Goal: Use online tool/utility: Utilize a website feature to perform a specific function

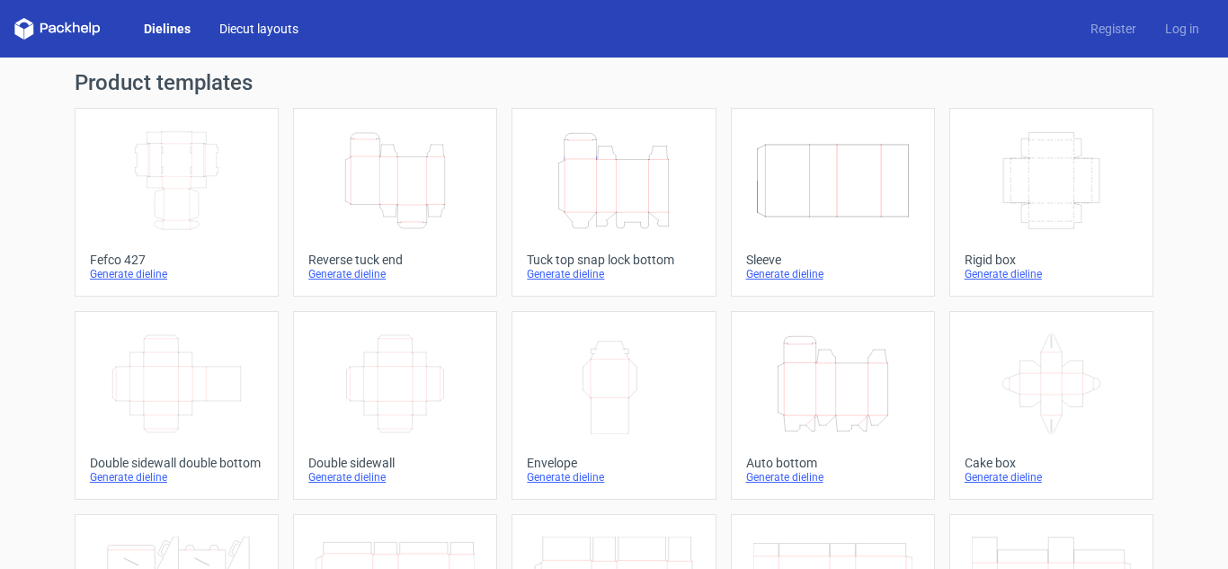
click at [279, 31] on link "Diecut layouts" at bounding box center [259, 29] width 108 height 18
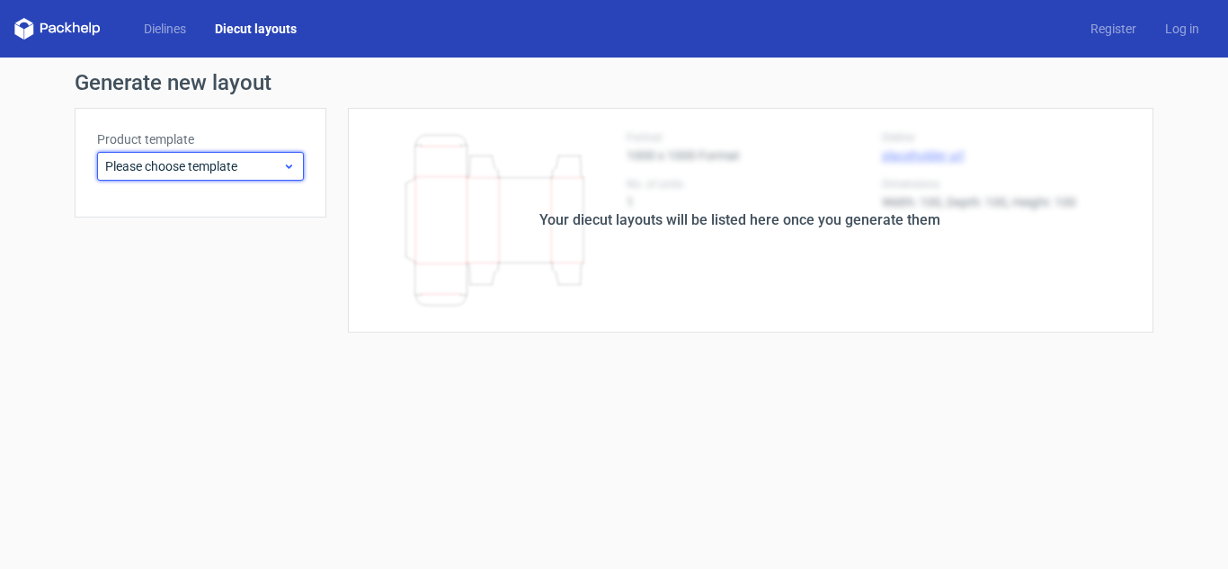
click at [245, 160] on span "Please choose template" at bounding box center [193, 166] width 177 height 18
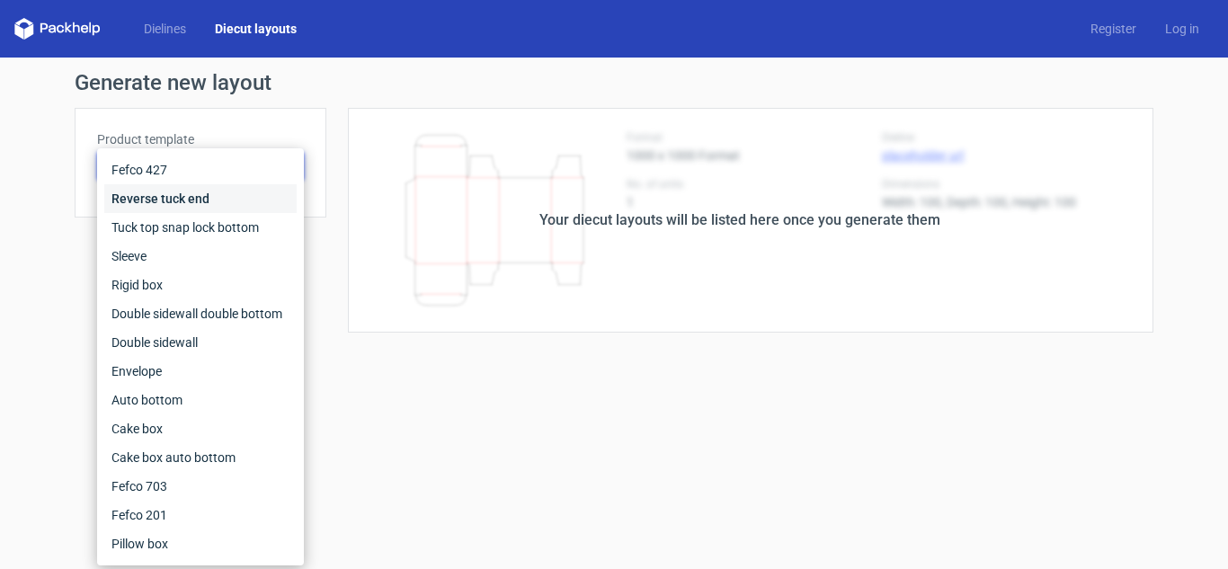
click at [209, 202] on div "Reverse tuck end" at bounding box center [200, 198] width 192 height 29
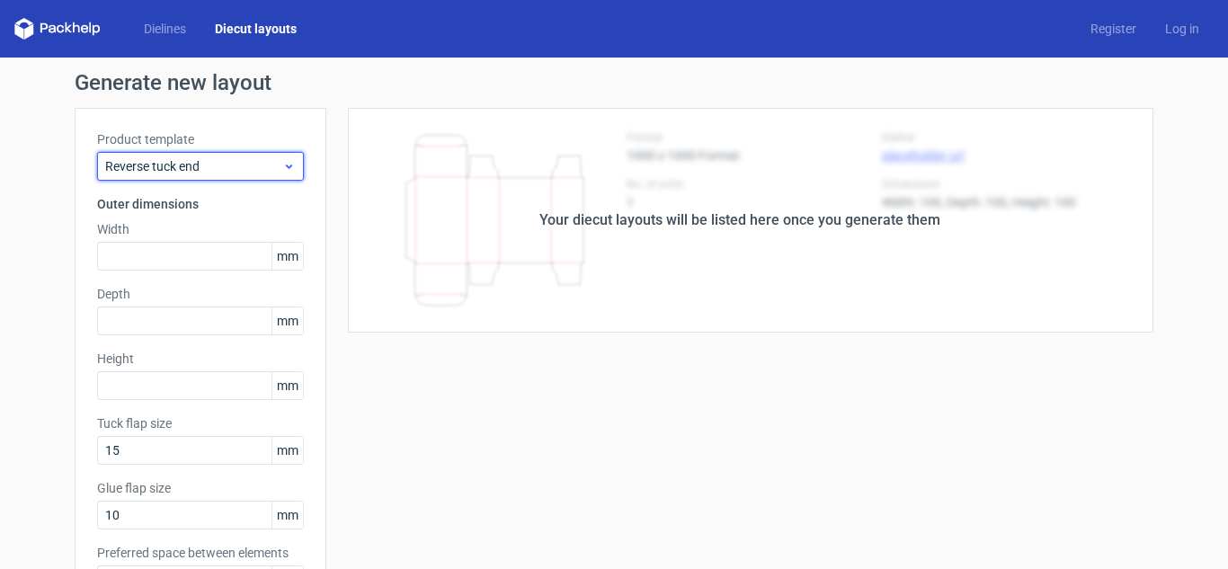
click at [219, 162] on span "Reverse tuck end" at bounding box center [193, 166] width 177 height 18
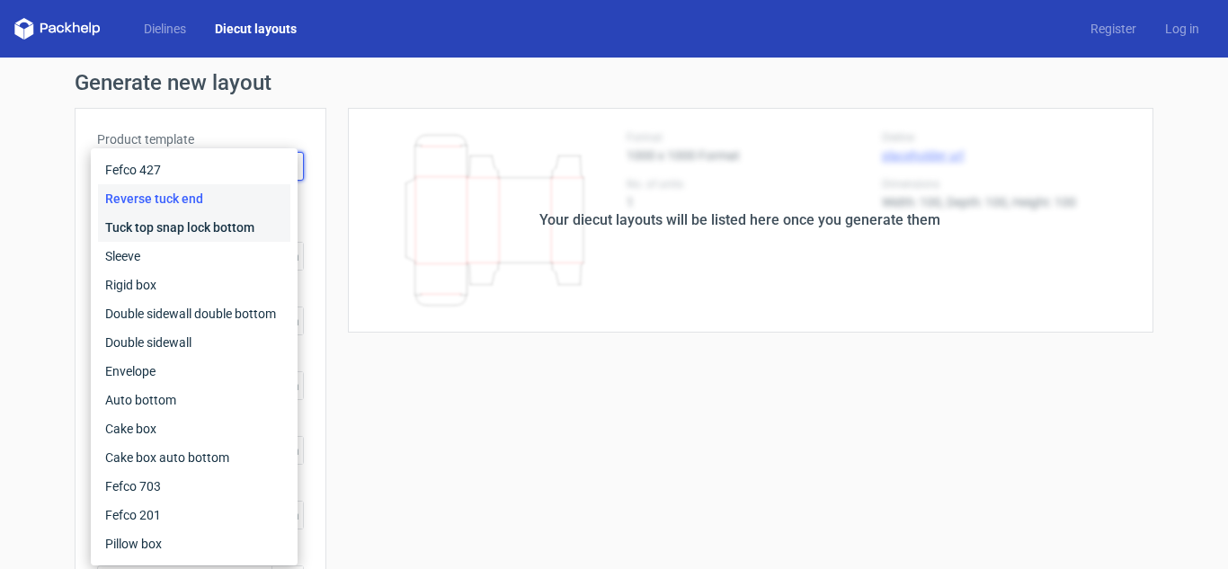
click at [186, 217] on div "Tuck top snap lock bottom" at bounding box center [194, 227] width 192 height 29
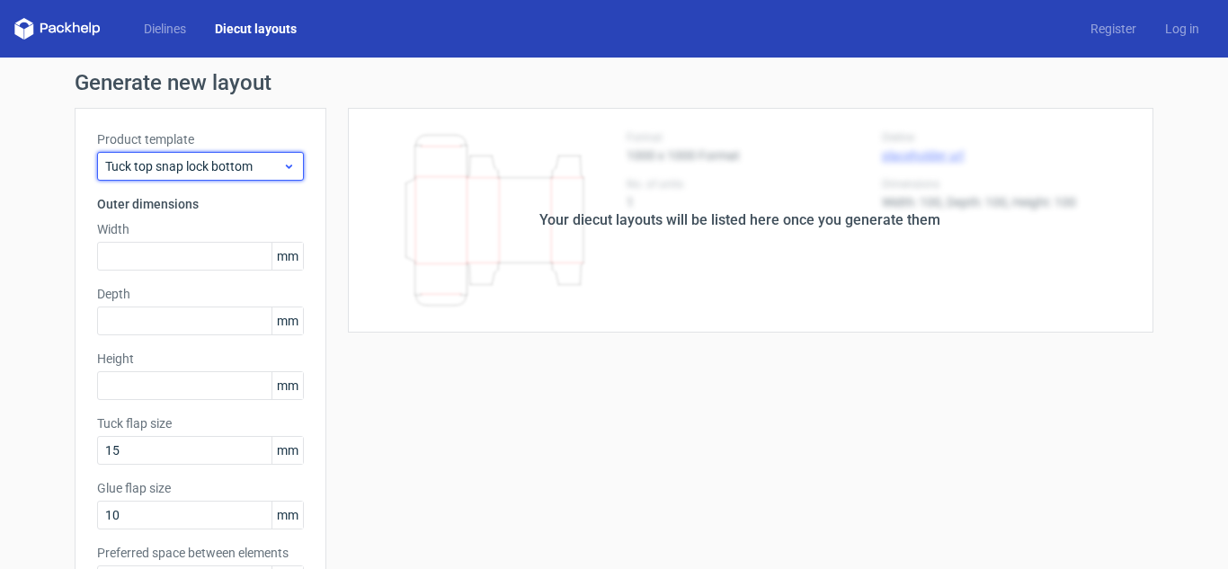
click at [205, 178] on div "Tuck top snap lock bottom" at bounding box center [200, 166] width 207 height 29
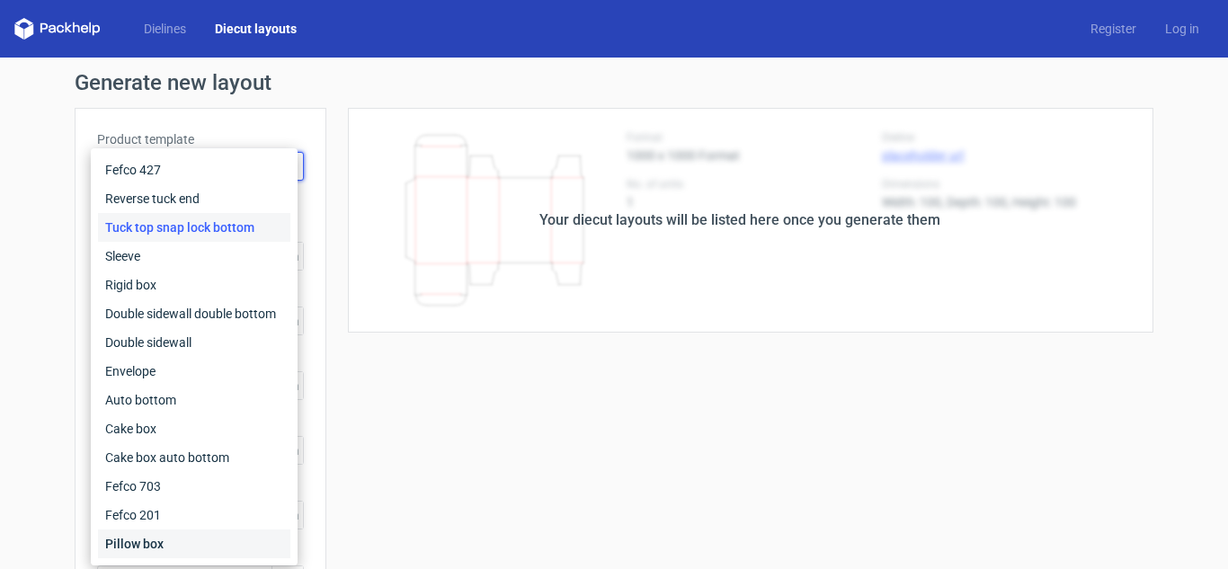
click at [125, 544] on div "Pillow box" at bounding box center [194, 543] width 192 height 29
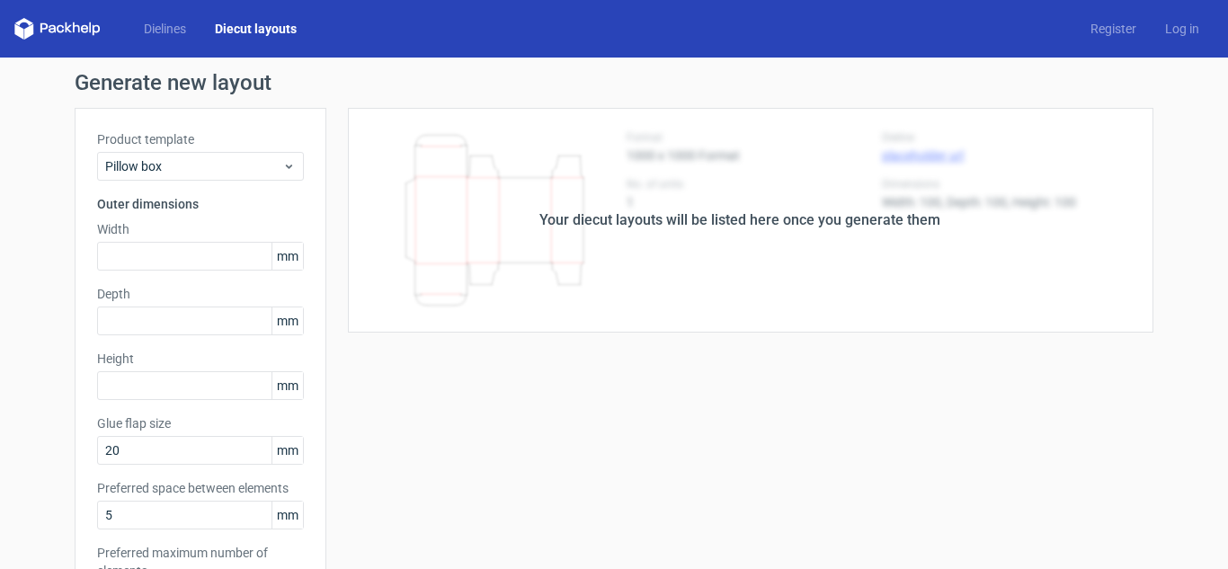
click at [410, 285] on div "Your diecut layouts will be listed here once you generate them" at bounding box center [739, 220] width 827 height 225
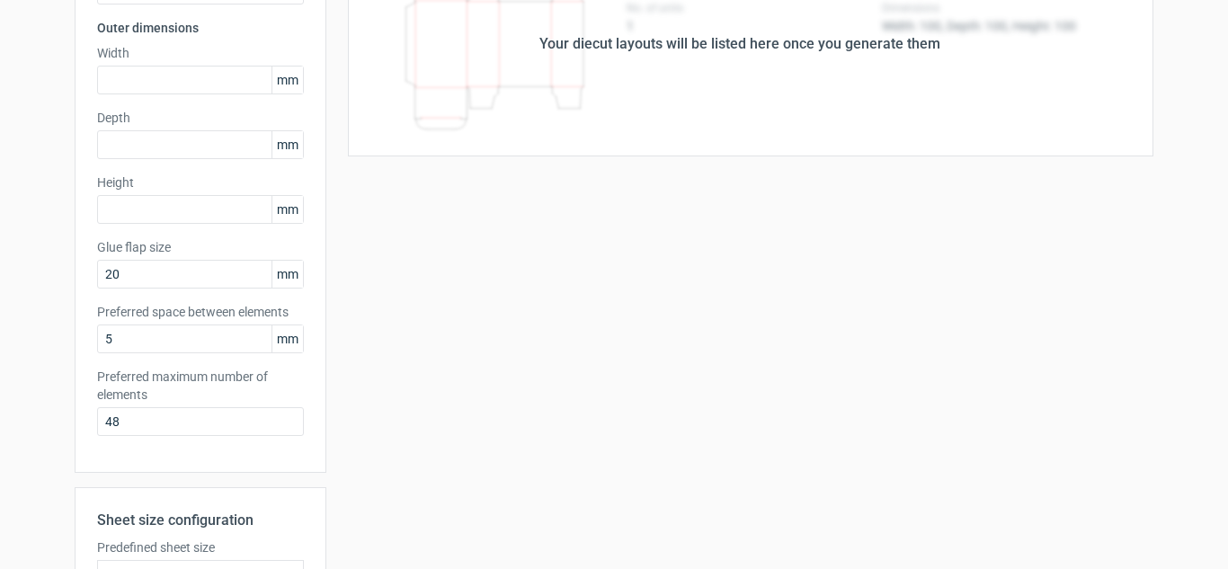
scroll to position [464, 0]
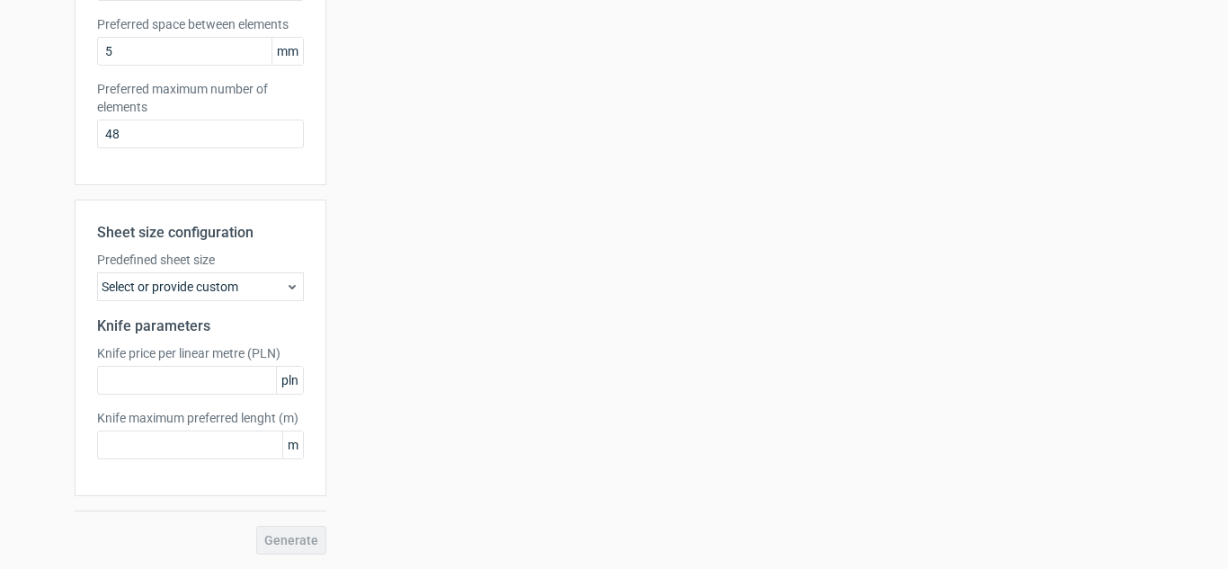
click at [245, 290] on div "Select or provide custom" at bounding box center [200, 286] width 207 height 29
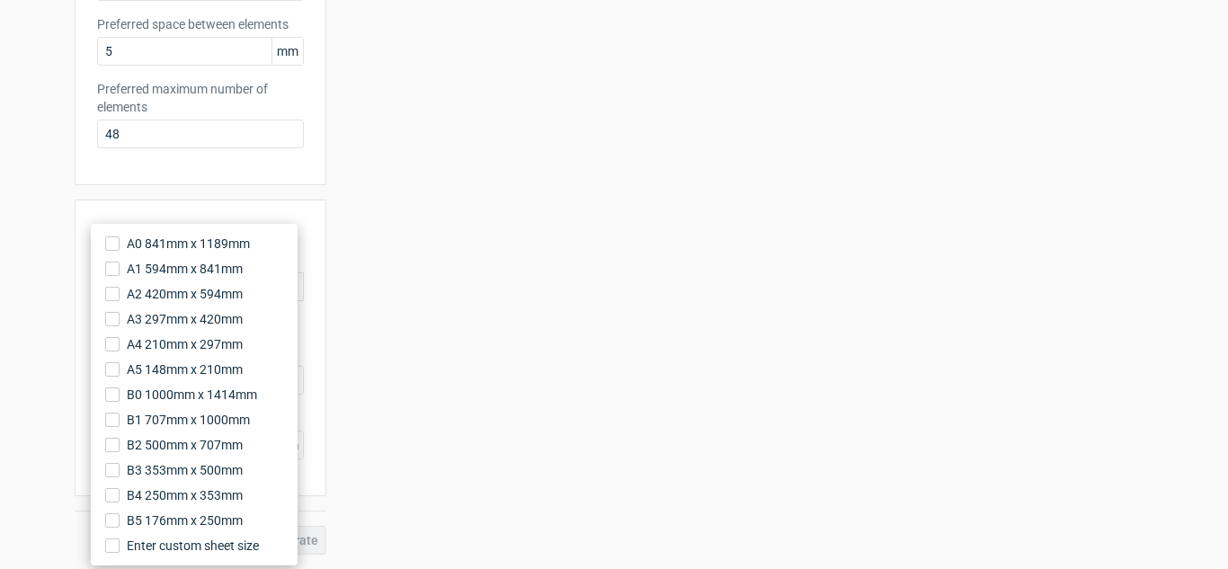
click at [543, 273] on div "Your diecut layouts will be listed here once you generate them Height Depth Wid…" at bounding box center [739, 99] width 827 height 911
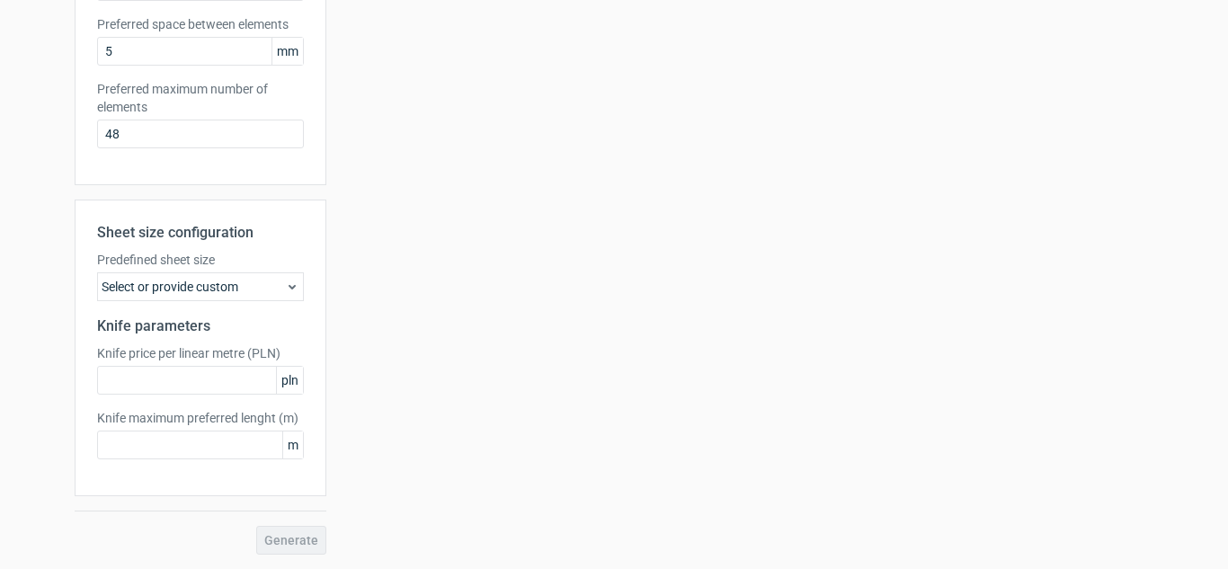
scroll to position [0, 0]
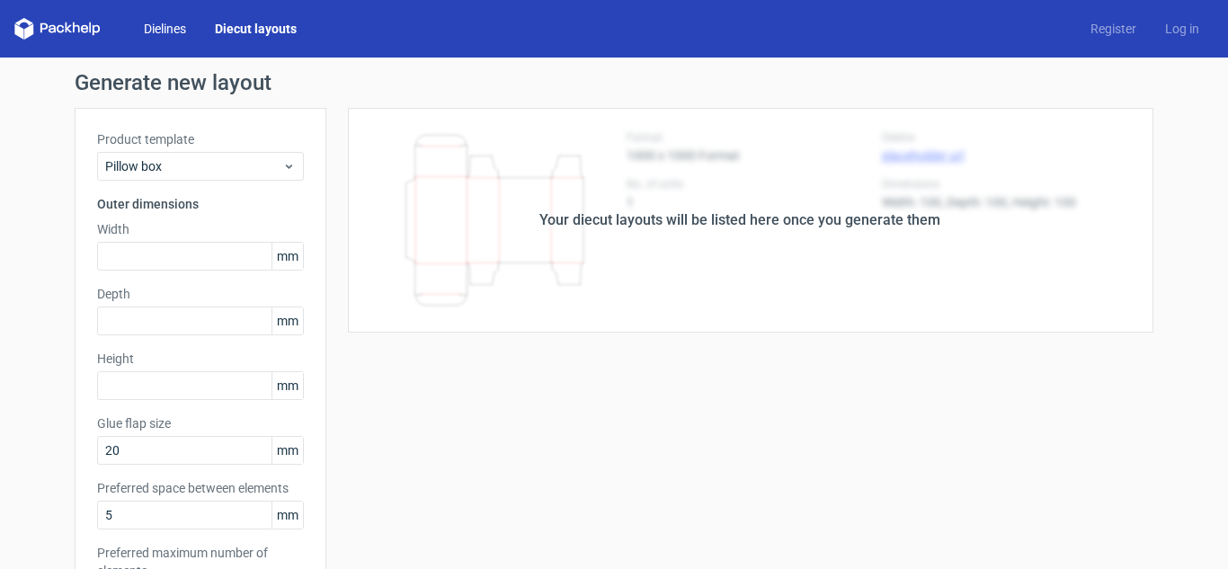
click at [182, 27] on link "Dielines" at bounding box center [164, 29] width 71 height 18
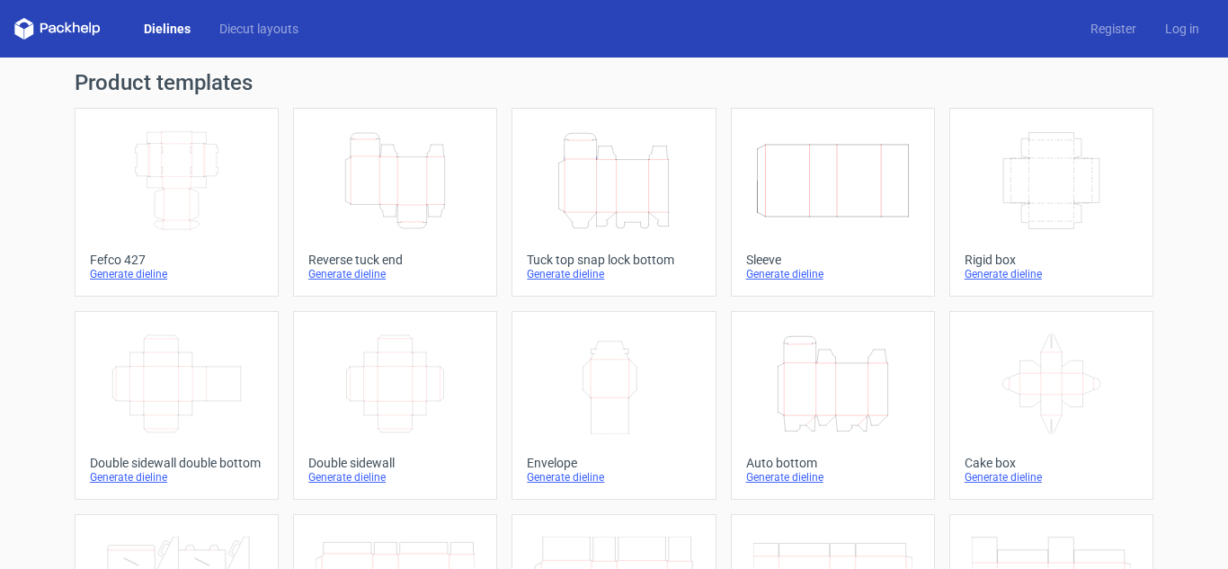
click at [72, 23] on icon at bounding box center [57, 29] width 86 height 22
click at [60, 31] on icon at bounding box center [60, 29] width 7 height 8
click at [0, 31] on div "Dielines Diecut layouts Register Log in" at bounding box center [614, 29] width 1228 height 58
click at [34, 30] on icon at bounding box center [57, 29] width 86 height 22
click at [237, 182] on icon "Width Depth Height" at bounding box center [176, 180] width 159 height 101
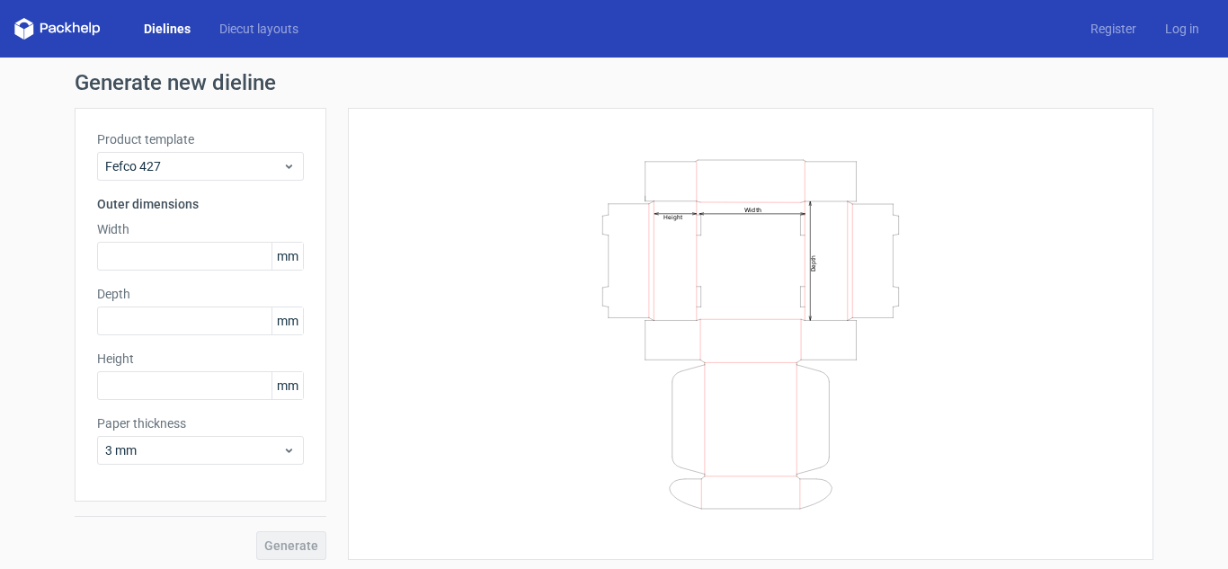
click at [679, 223] on icon "Width Depth Height" at bounding box center [750, 335] width 539 height 360
click at [429, 168] on div "Width Depth Height" at bounding box center [750, 333] width 761 height 407
click at [176, 258] on input "text" at bounding box center [200, 256] width 207 height 29
click at [464, 256] on div "Width Depth Height" at bounding box center [750, 333] width 761 height 407
click at [156, 313] on input "text" at bounding box center [200, 321] width 207 height 29
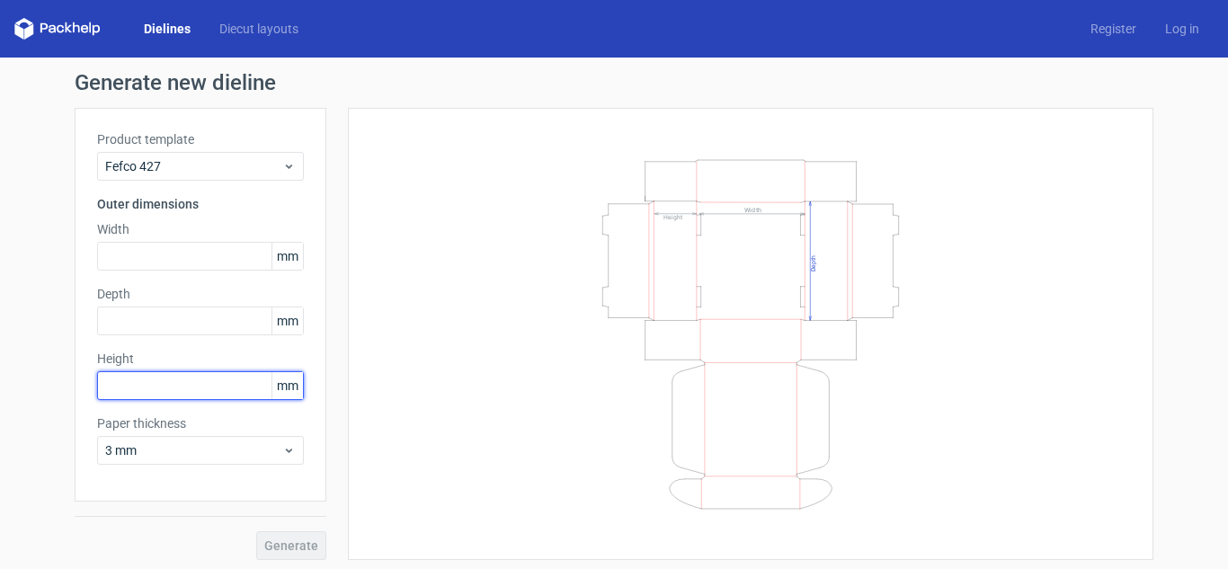
click at [178, 386] on input "text" at bounding box center [200, 385] width 207 height 29
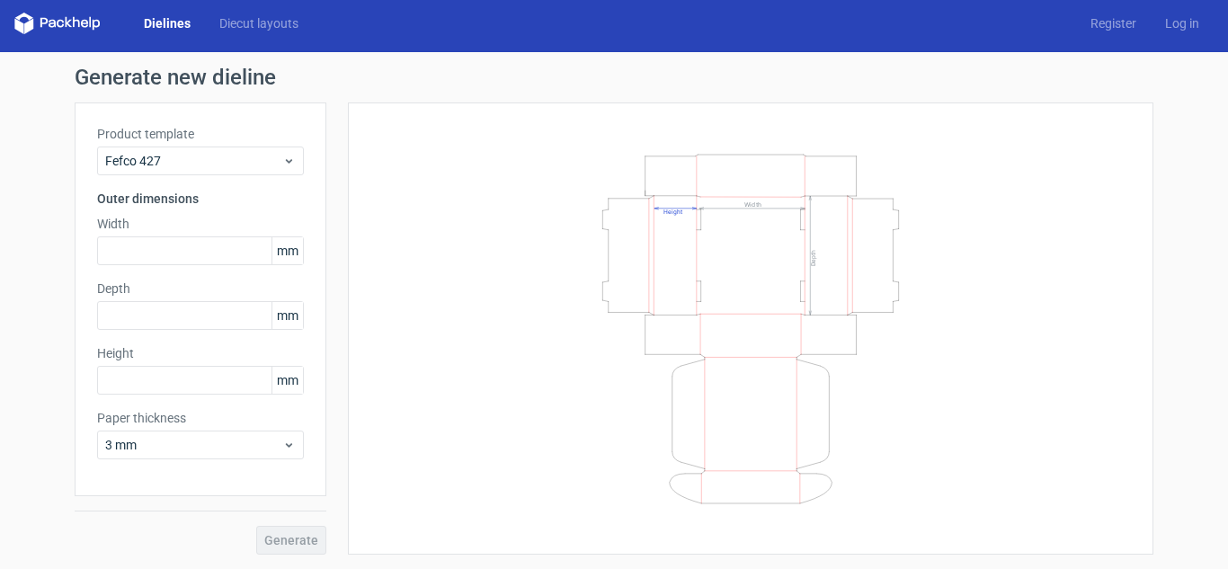
click at [182, 459] on div "Product template Fefco 427 Outer dimensions Width mm Depth mm Height mm Paper t…" at bounding box center [201, 299] width 252 height 394
click at [191, 447] on span "3 mm" at bounding box center [193, 445] width 177 height 18
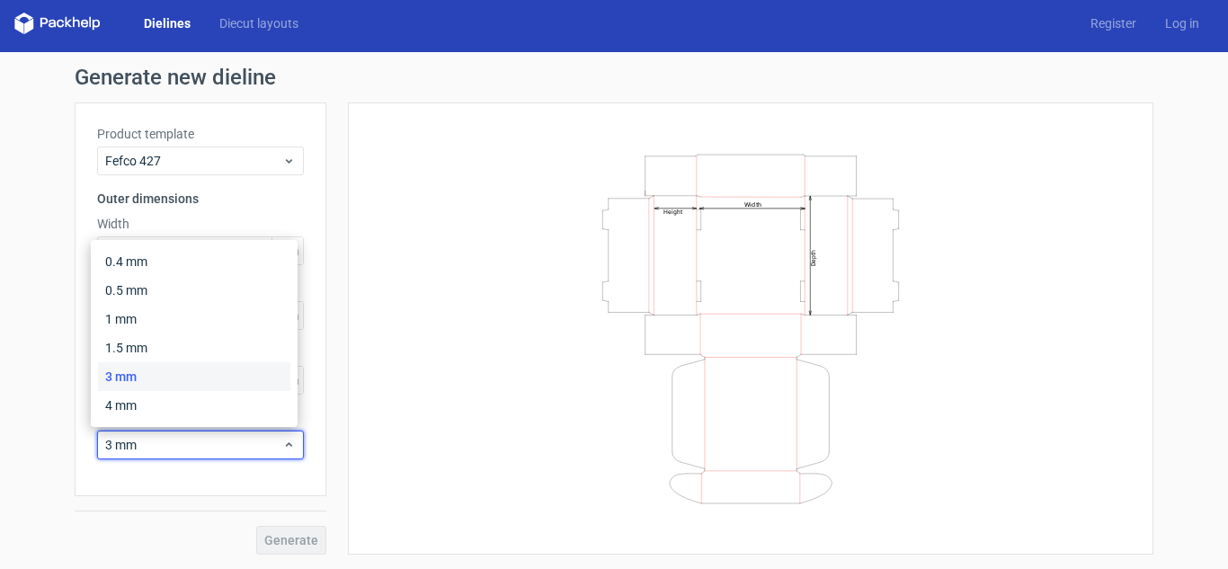
click at [489, 357] on icon "Width Depth Height" at bounding box center [750, 329] width 539 height 360
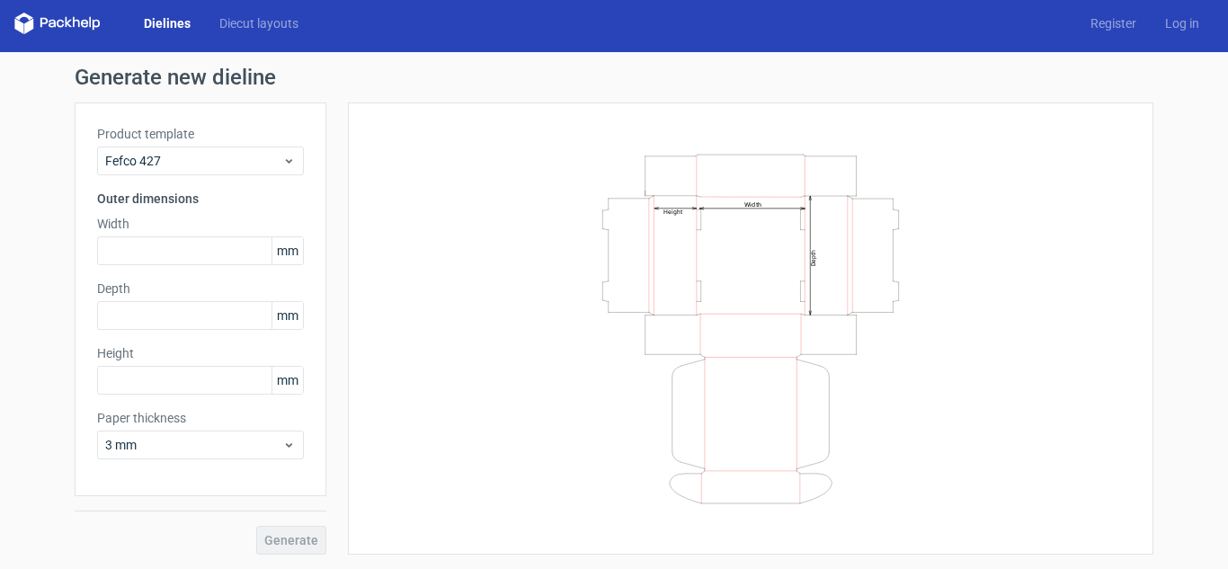
click at [434, 373] on div "Width Depth Height" at bounding box center [750, 328] width 761 height 407
click at [158, 454] on div "3 mm" at bounding box center [200, 445] width 207 height 29
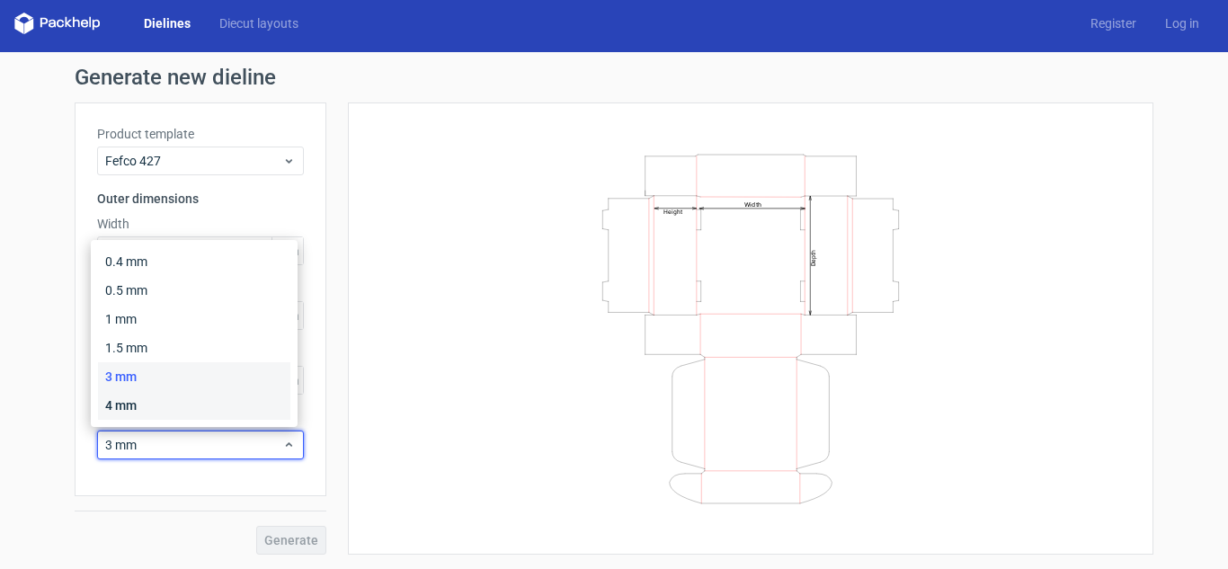
click at [163, 403] on div "4 mm" at bounding box center [194, 405] width 192 height 29
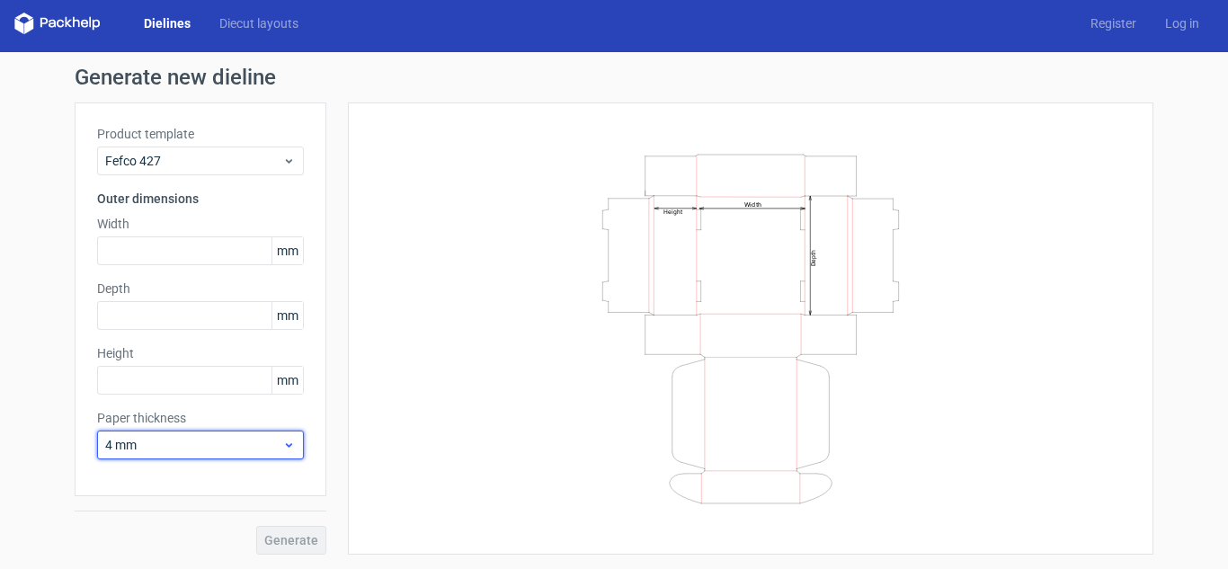
click at [142, 455] on div "4 mm" at bounding box center [200, 445] width 207 height 29
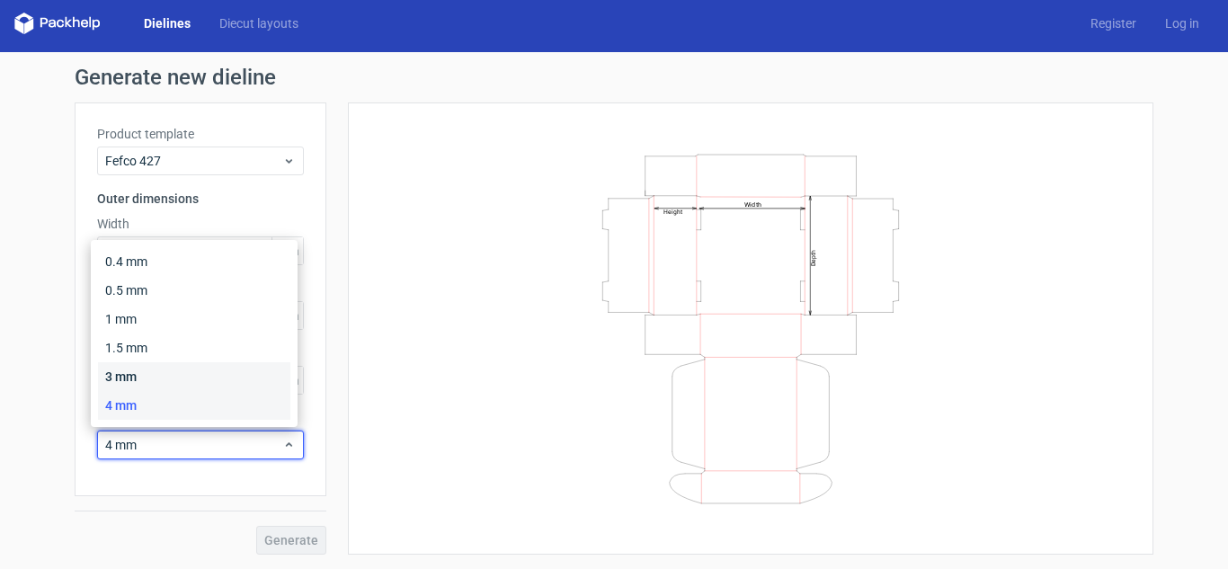
click at [156, 373] on div "3 mm" at bounding box center [194, 376] width 192 height 29
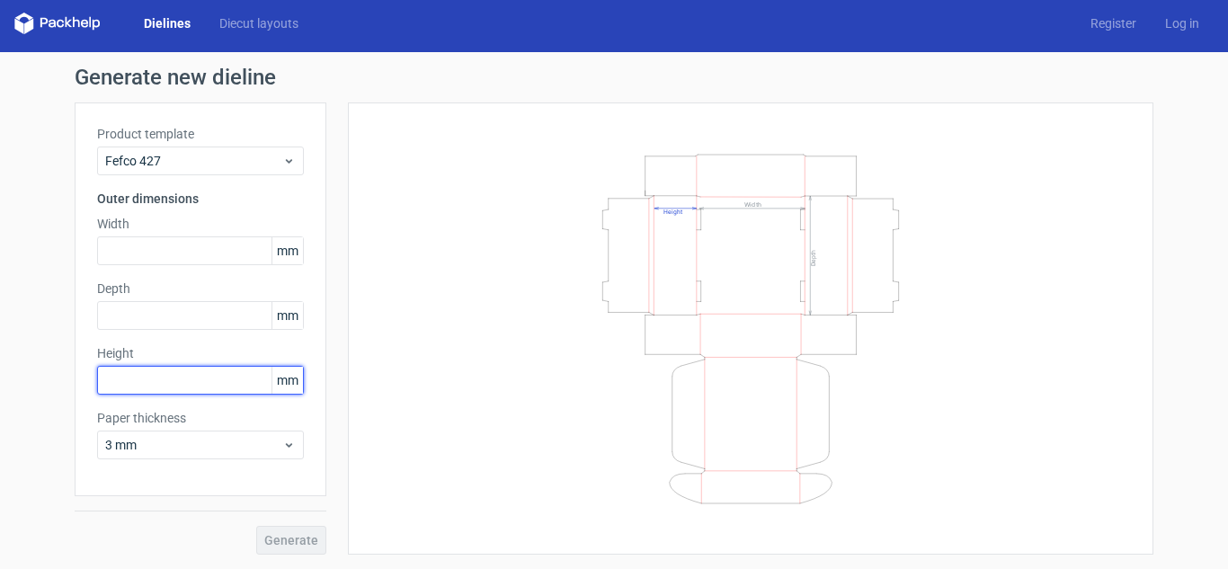
click at [154, 374] on input "text" at bounding box center [200, 380] width 207 height 29
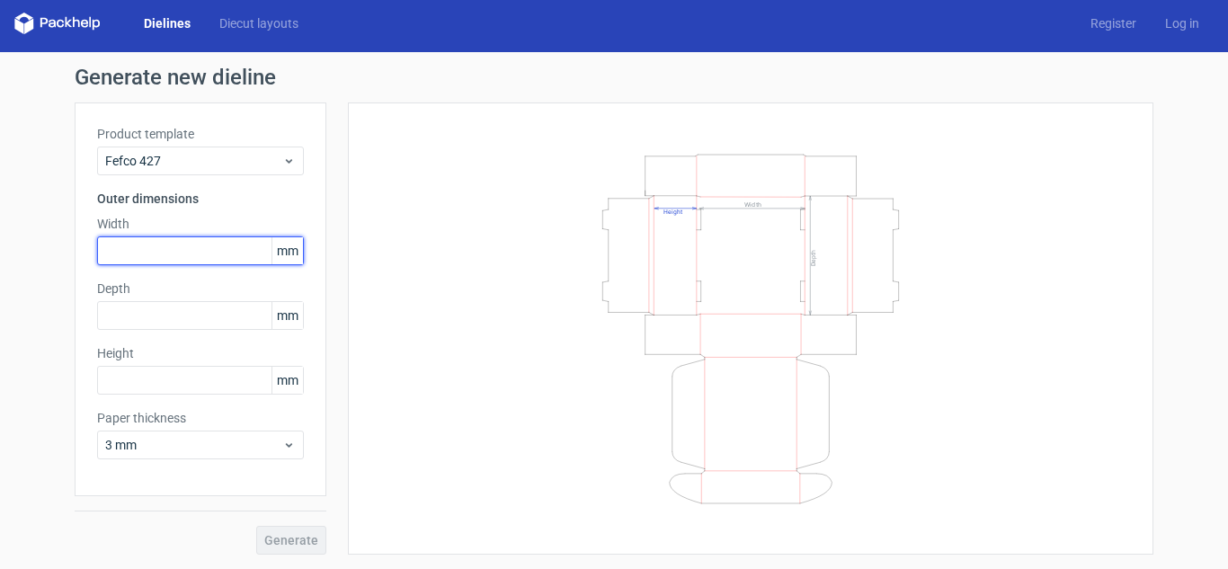
click at [209, 244] on input "text" at bounding box center [200, 250] width 207 height 29
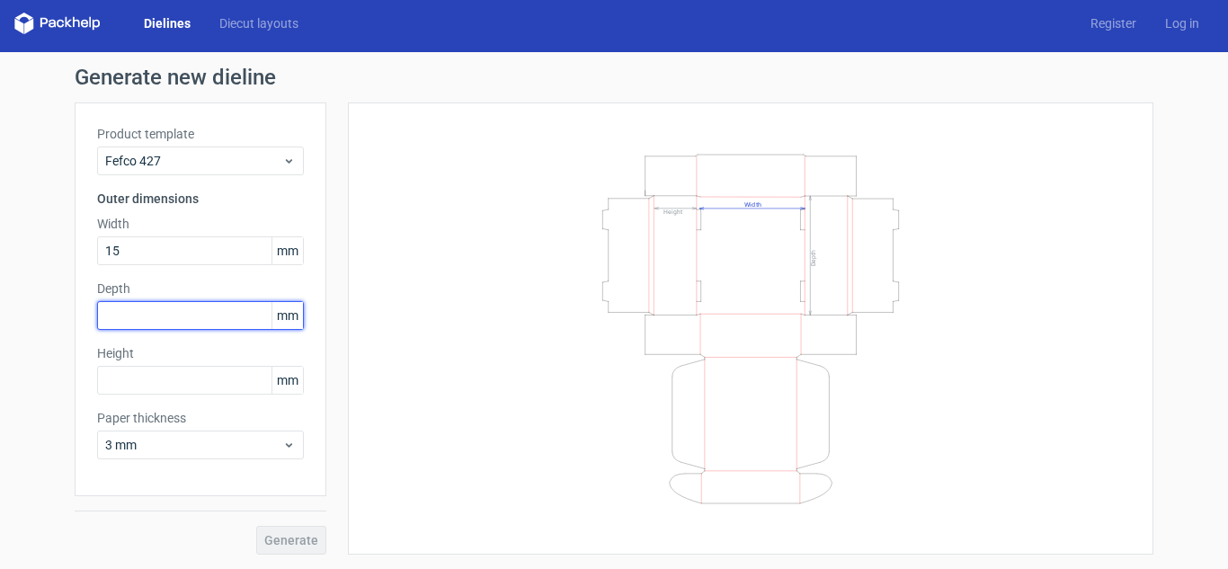
click at [203, 320] on div "Depth mm" at bounding box center [200, 305] width 207 height 50
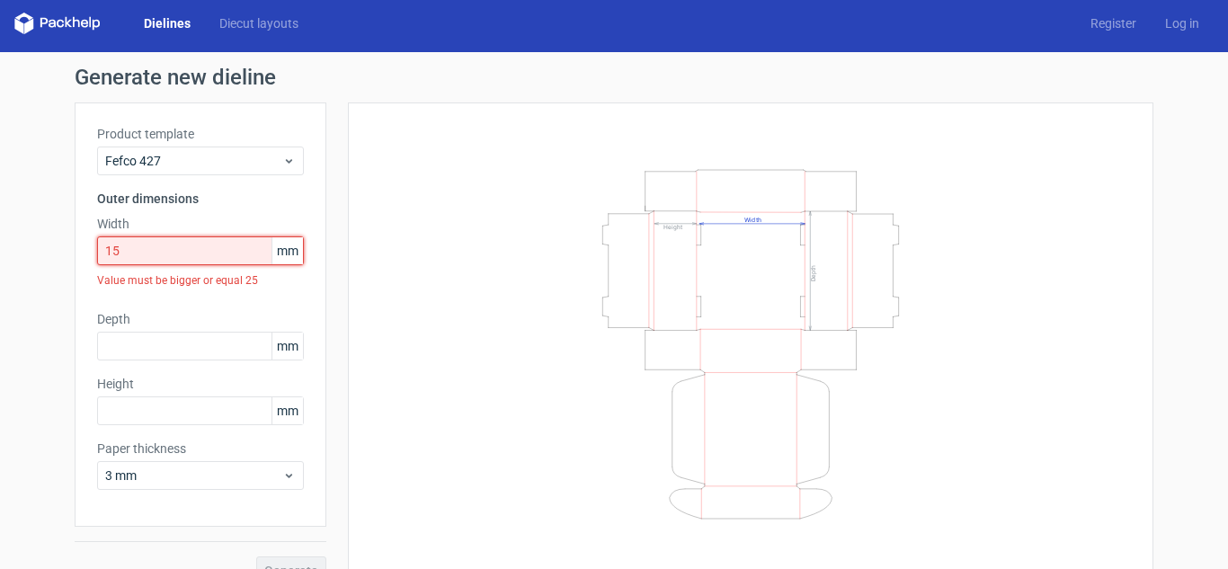
click at [209, 256] on input "15" at bounding box center [200, 250] width 207 height 29
drag, startPoint x: 209, startPoint y: 256, endPoint x: 87, endPoint y: 264, distance: 122.5
click at [87, 264] on div "Product template Fefco 427 Outer dimensions Width 15 mm Value must be bigger or…" at bounding box center [201, 314] width 252 height 424
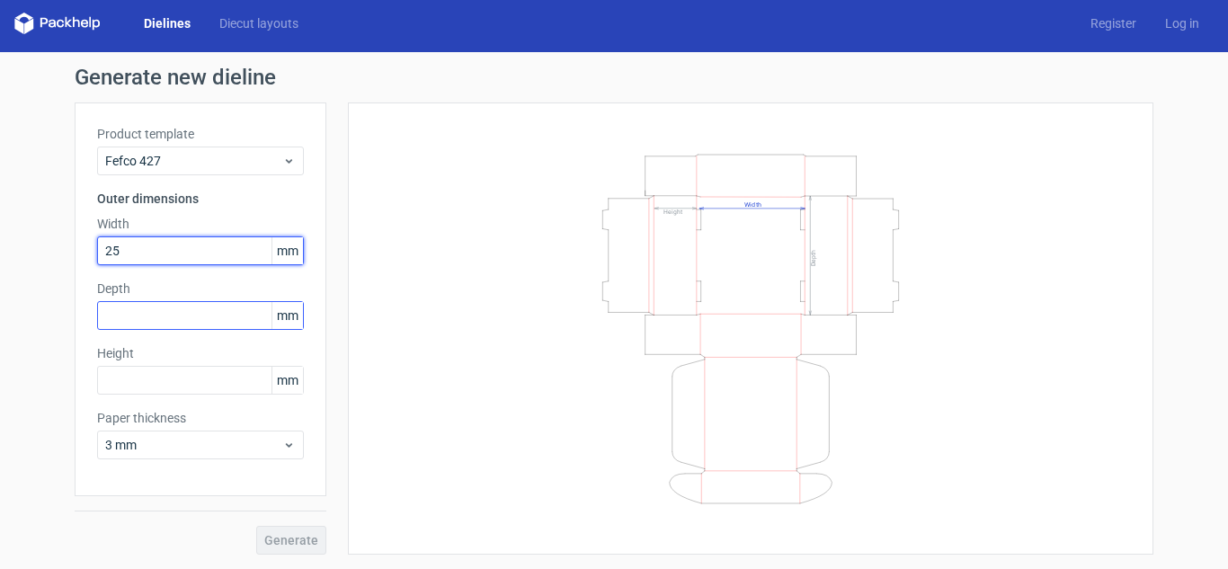
type input "25"
click at [158, 311] on input "text" at bounding box center [200, 315] width 207 height 29
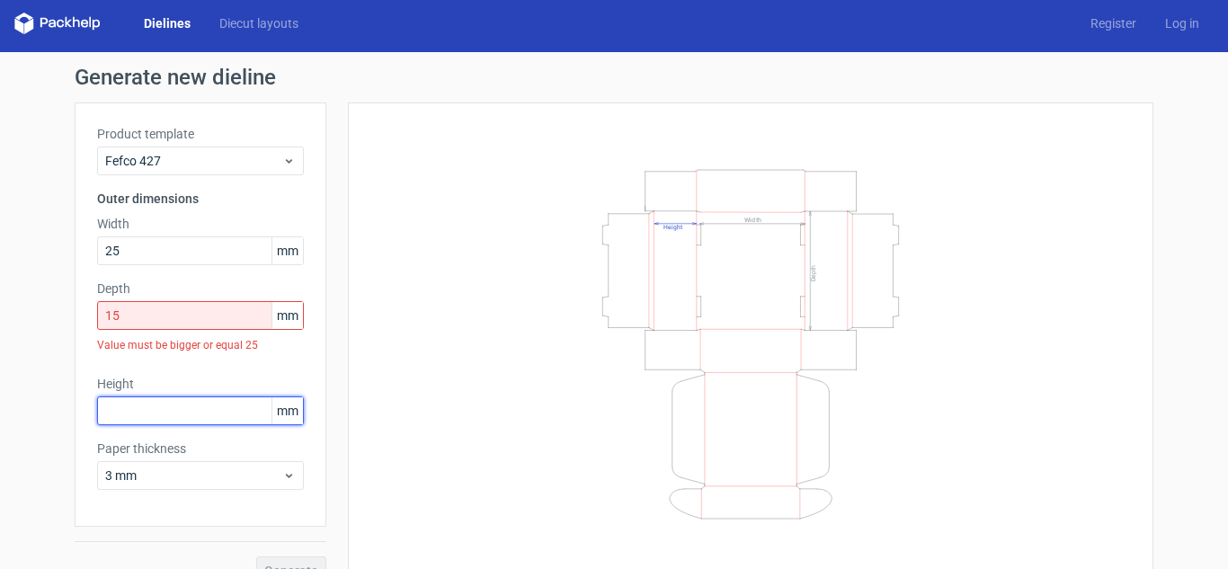
click at [159, 371] on div "Product template Fefco 427 Outer dimensions Width 25 mm Depth 15 mm Value must …" at bounding box center [201, 314] width 252 height 424
click at [182, 306] on input "15" at bounding box center [200, 315] width 207 height 29
drag, startPoint x: 78, startPoint y: 312, endPoint x: 48, endPoint y: 312, distance: 30.6
click at [48, 312] on div "Generate new dieline Product template Fefco 427 Outer dimensions Width 25 mm De…" at bounding box center [614, 325] width 1228 height 547
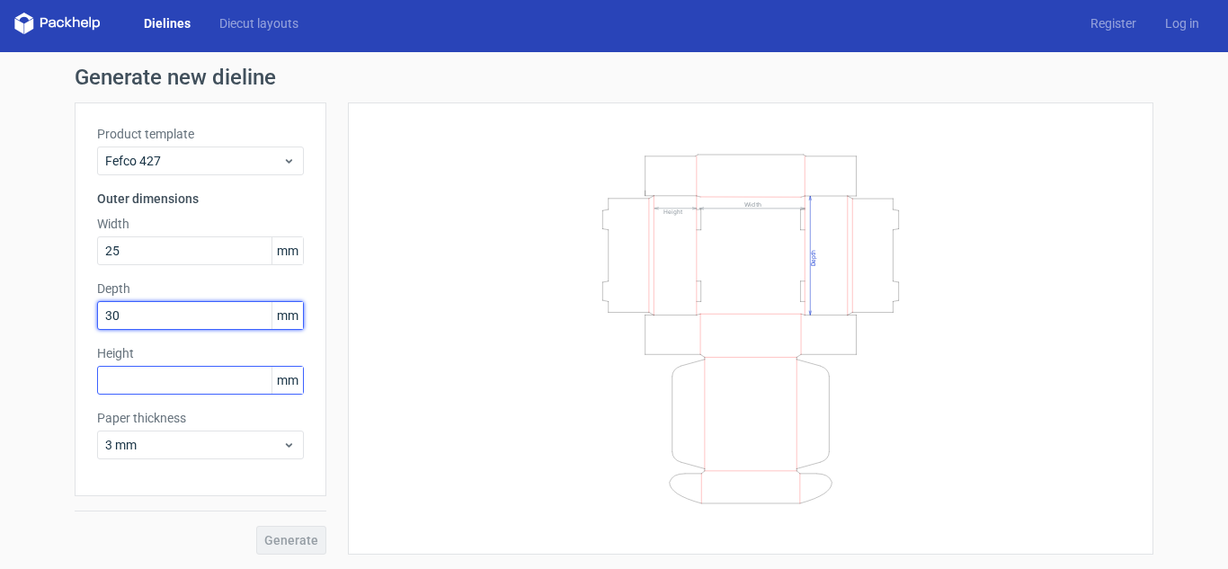
type input "30"
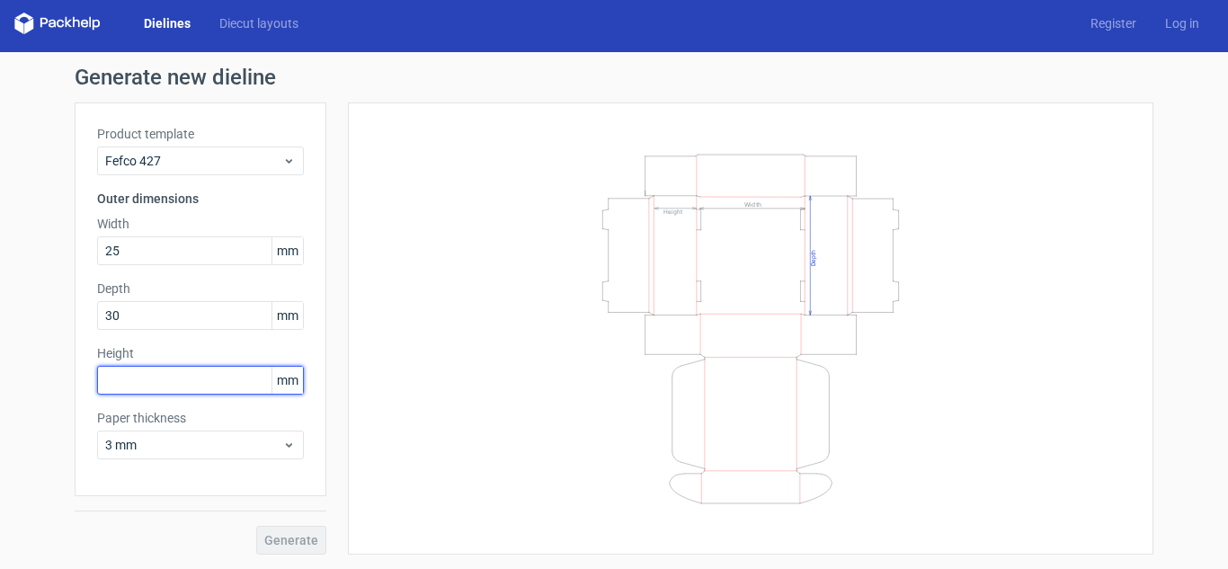
click at [146, 378] on input "text" at bounding box center [200, 380] width 207 height 29
click at [469, 438] on div "Width Depth Height" at bounding box center [750, 328] width 761 height 407
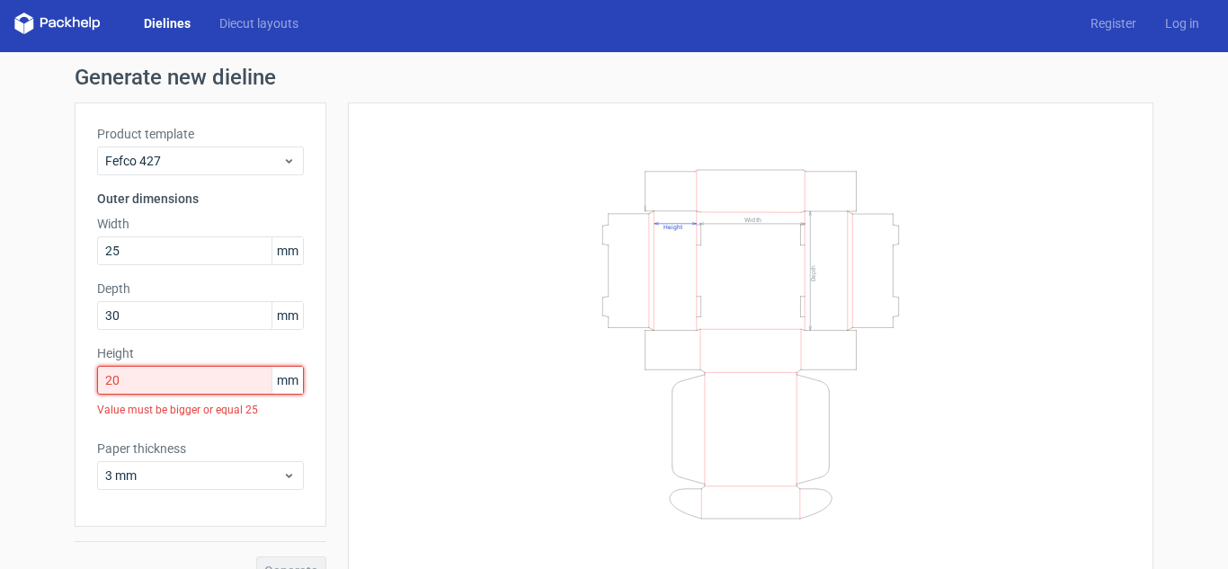
drag, startPoint x: 219, startPoint y: 378, endPoint x: 63, endPoint y: 382, distance: 156.5
click at [63, 382] on div "Generate new dieline Product template Fefco 427 Outer dimensions Width 25 mm De…" at bounding box center [614, 325] width 1228 height 547
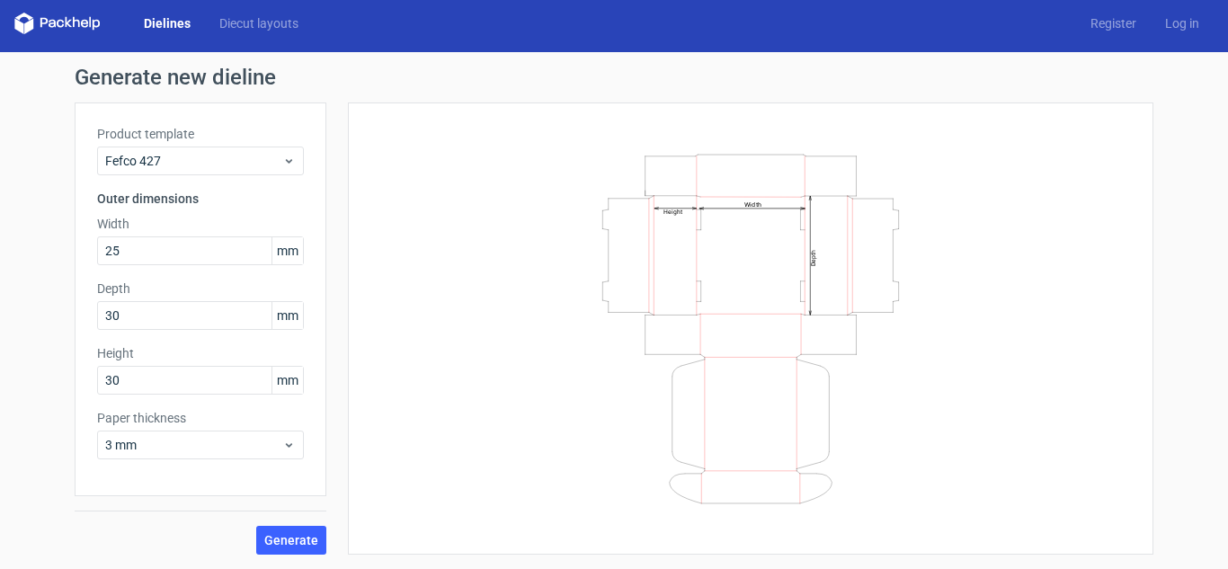
click at [469, 375] on div "Width Depth Height" at bounding box center [750, 328] width 761 height 407
click at [472, 369] on div "Width Depth Height" at bounding box center [750, 328] width 761 height 407
click at [268, 546] on span "Generate" at bounding box center [291, 540] width 54 height 13
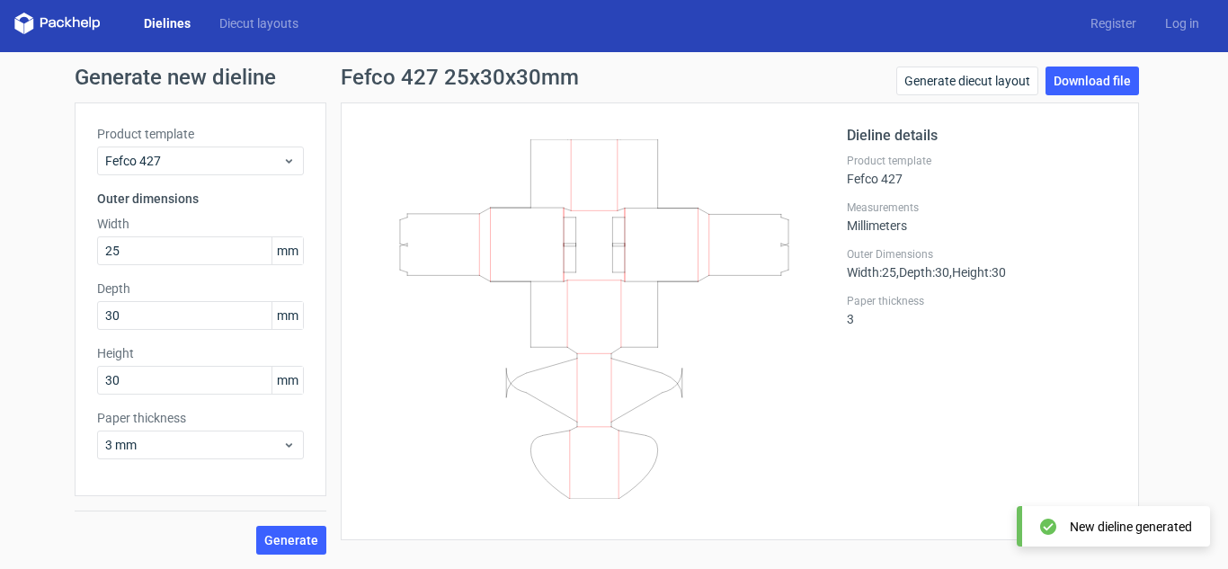
click at [889, 182] on div "Product template Fefco 427" at bounding box center [982, 170] width 270 height 32
click at [574, 349] on icon at bounding box center [594, 319] width 433 height 360
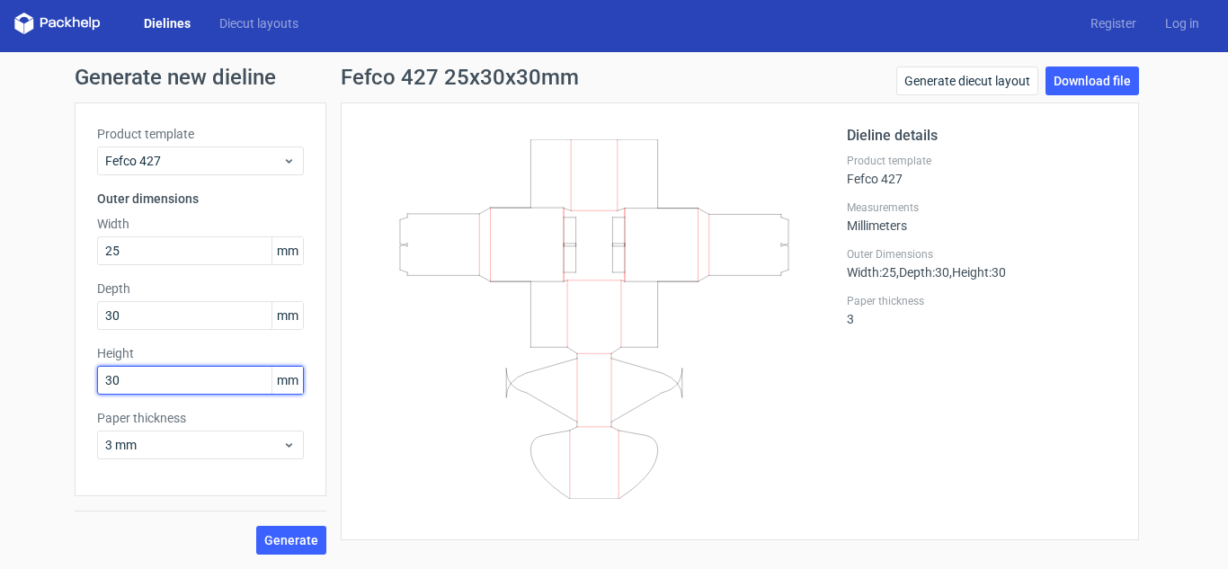
drag, startPoint x: 159, startPoint y: 385, endPoint x: 51, endPoint y: 383, distance: 107.9
click at [51, 384] on div "Generate new dieline Product template Fefco 427 Outer dimensions Width 25 mm De…" at bounding box center [614, 310] width 1228 height 517
type input "45"
click at [256, 526] on button "Generate" at bounding box center [291, 540] width 70 height 29
drag, startPoint x: 212, startPoint y: 383, endPoint x: 67, endPoint y: 387, distance: 144.8
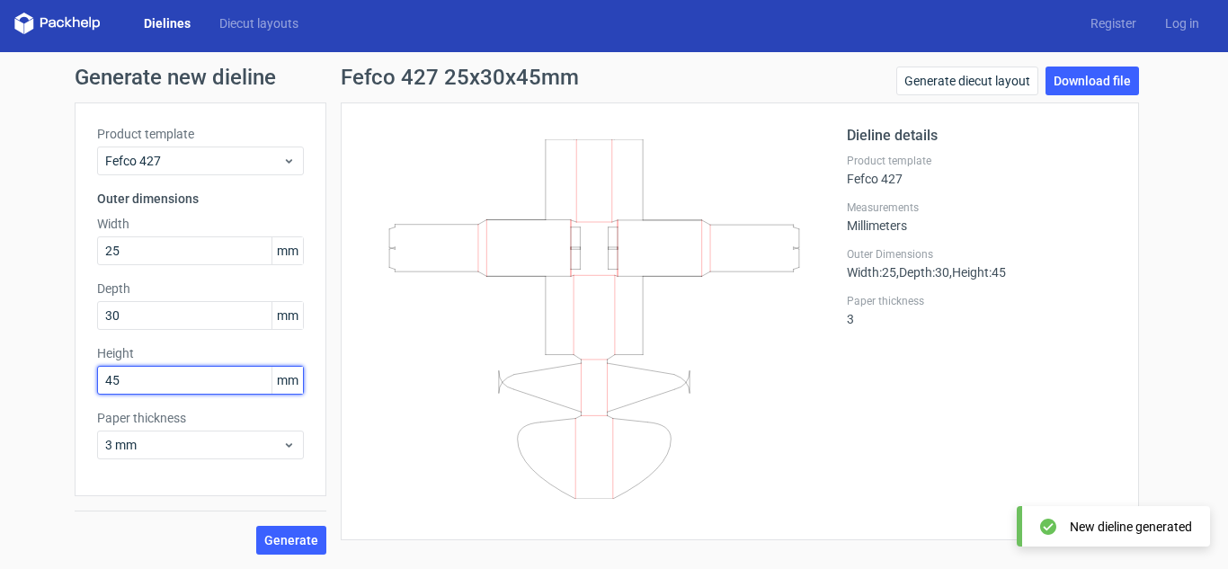
click at [75, 387] on div "Product template Fefco 427 Outer dimensions Width 25 mm Depth 30 mm Height 45 m…" at bounding box center [201, 299] width 252 height 394
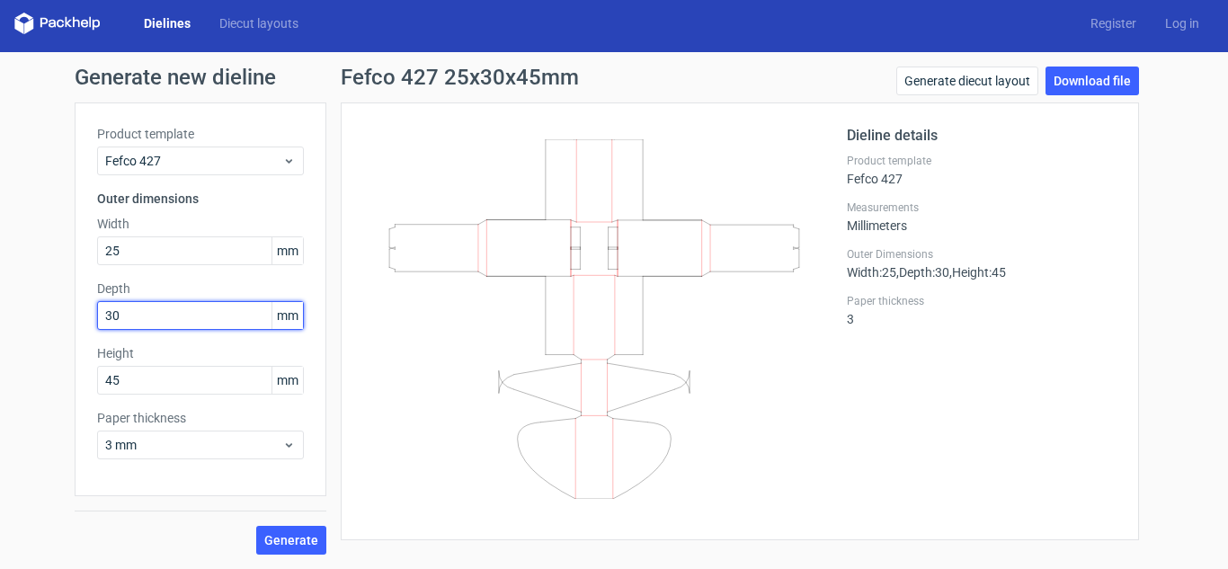
click at [167, 325] on input "30" at bounding box center [200, 315] width 207 height 29
type input "3"
type input "25"
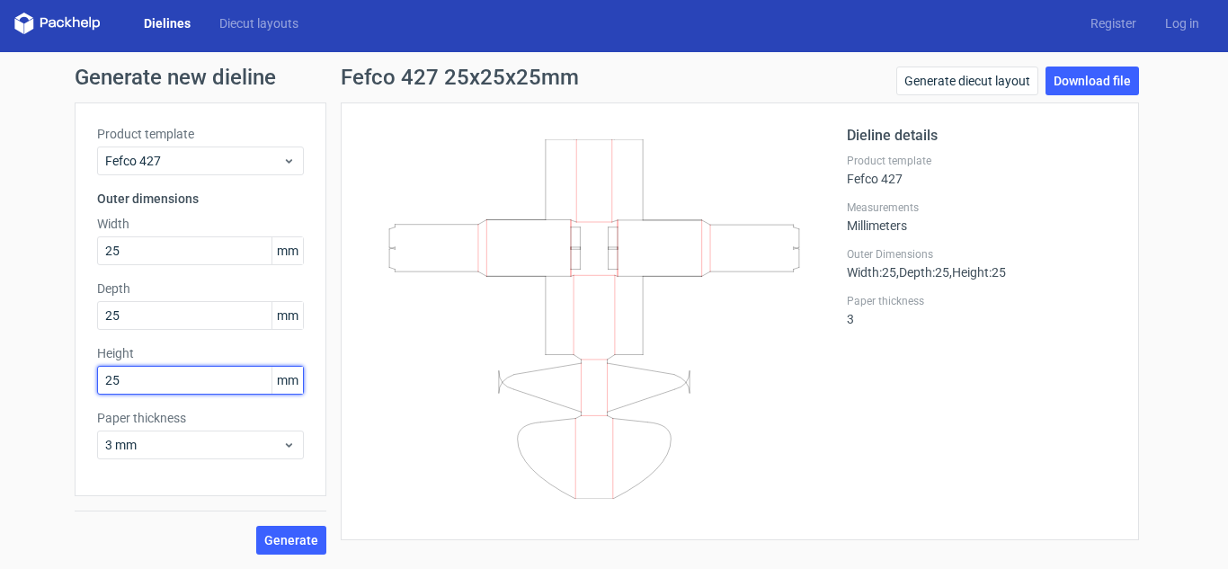
type input "25"
click at [592, 375] on icon at bounding box center [594, 319] width 433 height 360
click at [313, 538] on button "Generate" at bounding box center [291, 540] width 70 height 29
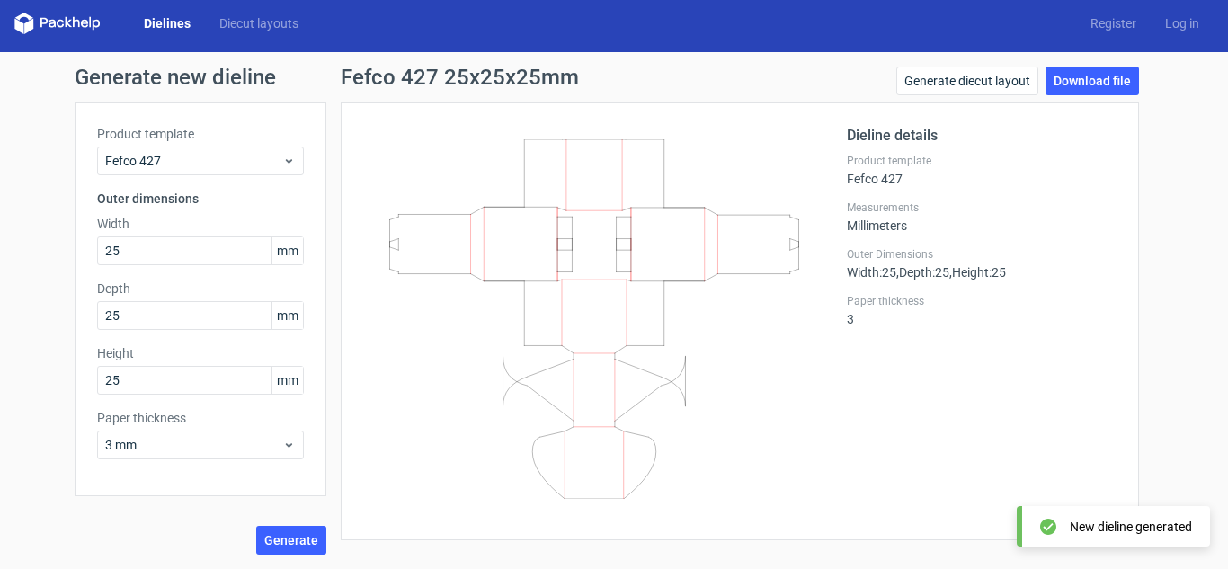
click at [678, 336] on icon at bounding box center [594, 319] width 433 height 360
click at [222, 162] on span "Fefco 427" at bounding box center [193, 161] width 177 height 18
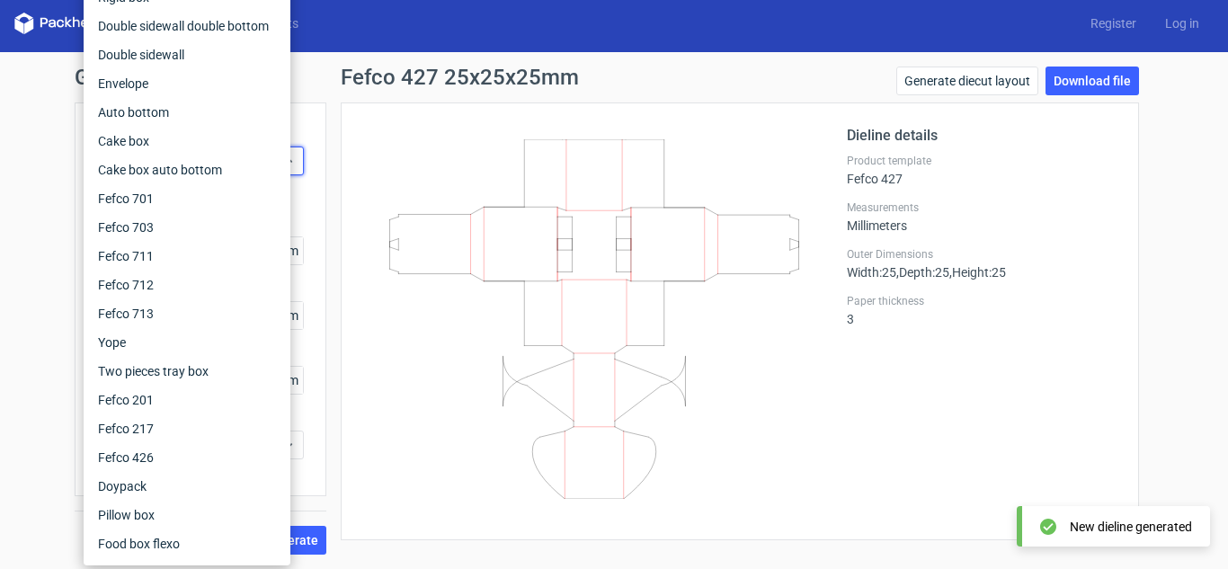
drag, startPoint x: 671, startPoint y: 138, endPoint x: 636, endPoint y: 112, distance: 43.2
click at [672, 138] on div at bounding box center [605, 321] width 484 height 393
